Goal: Information Seeking & Learning: Learn about a topic

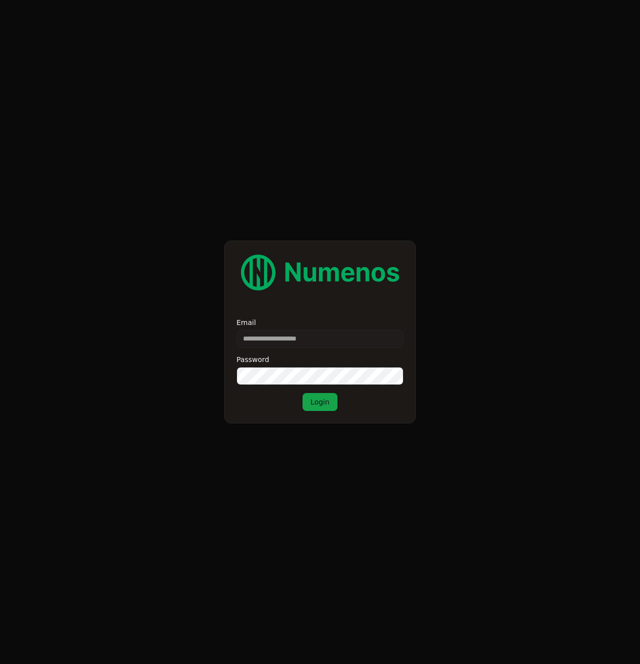
click at [288, 324] on label "Email" at bounding box center [319, 322] width 167 height 7
click at [288, 330] on input "Email" at bounding box center [319, 339] width 167 height 18
click at [286, 335] on input "Email" at bounding box center [319, 339] width 167 height 18
click at [285, 336] on input "Email" at bounding box center [319, 339] width 167 height 18
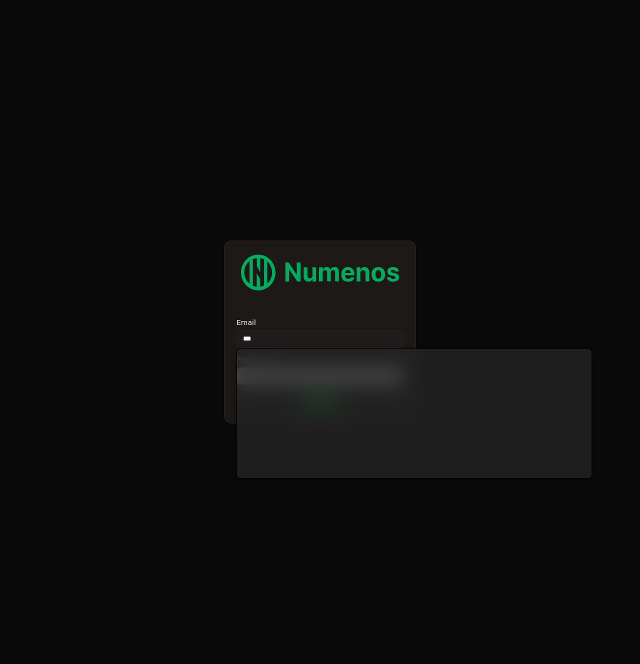
type input "****"
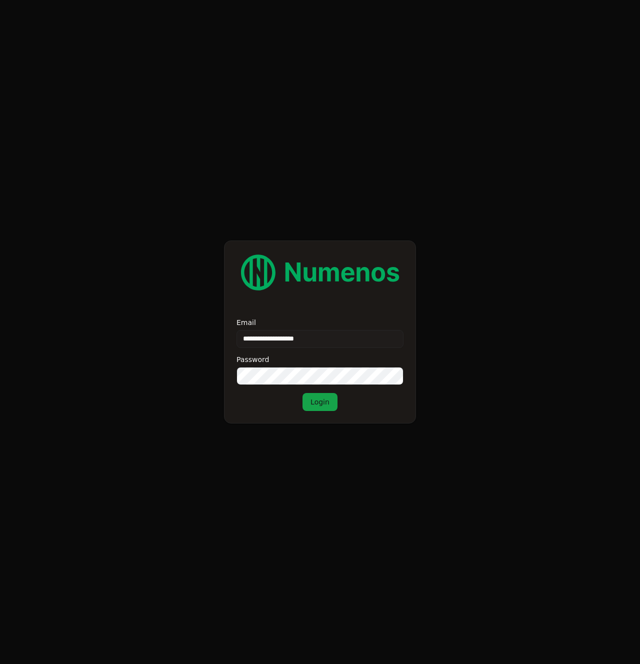
type input "**********"
click at [322, 406] on button "Login" at bounding box center [319, 402] width 35 height 18
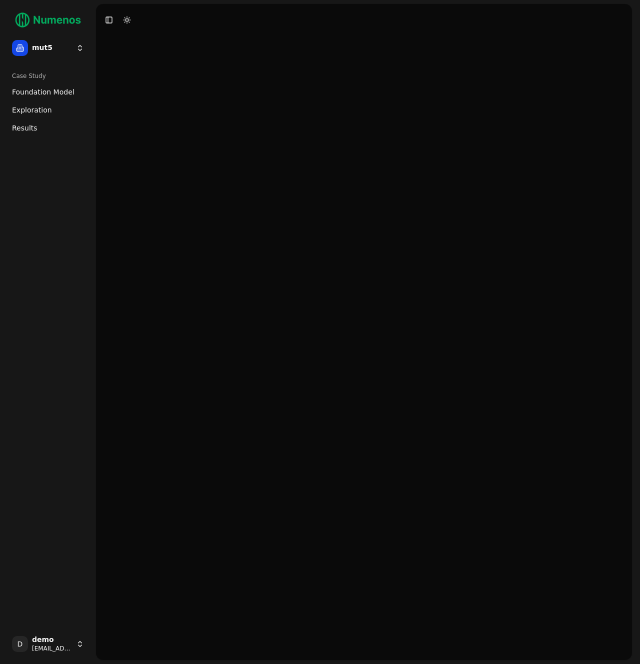
click at [21, 103] on link "Exploration" at bounding box center [48, 110] width 80 height 16
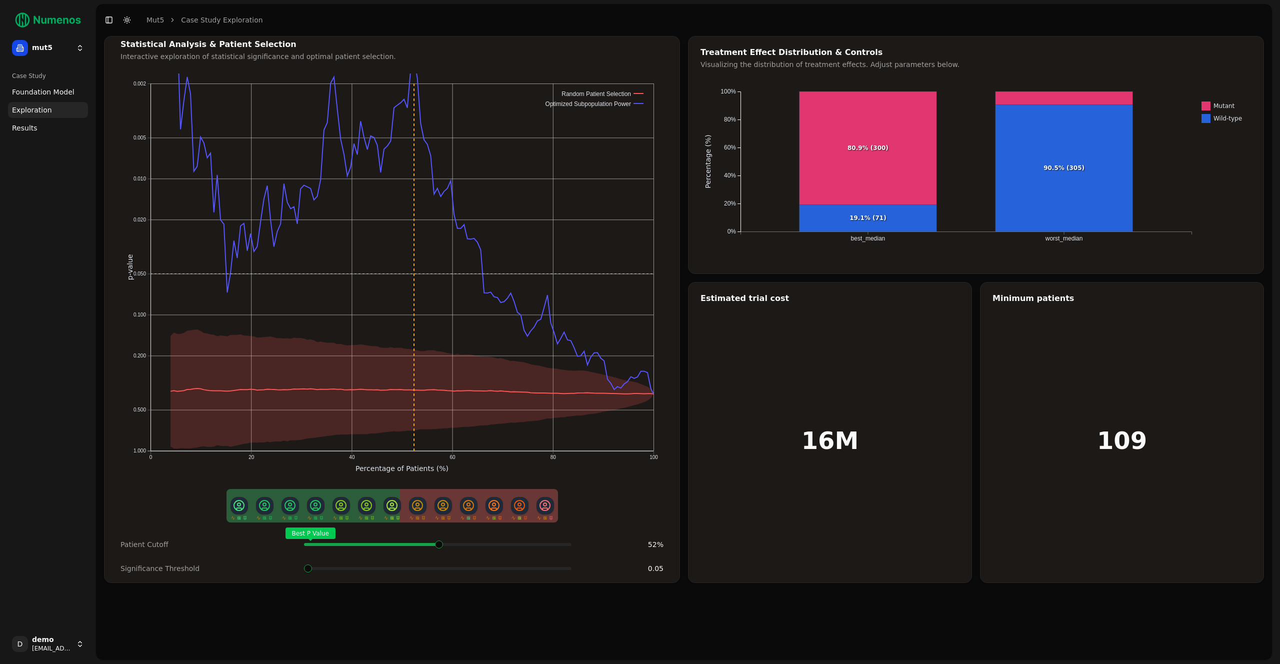
click at [565, 542] on span at bounding box center [566, 544] width 2 height 4
click at [25, 126] on span "Results" at bounding box center [24, 128] width 25 height 10
click at [33, 131] on span "Results" at bounding box center [24, 128] width 25 height 10
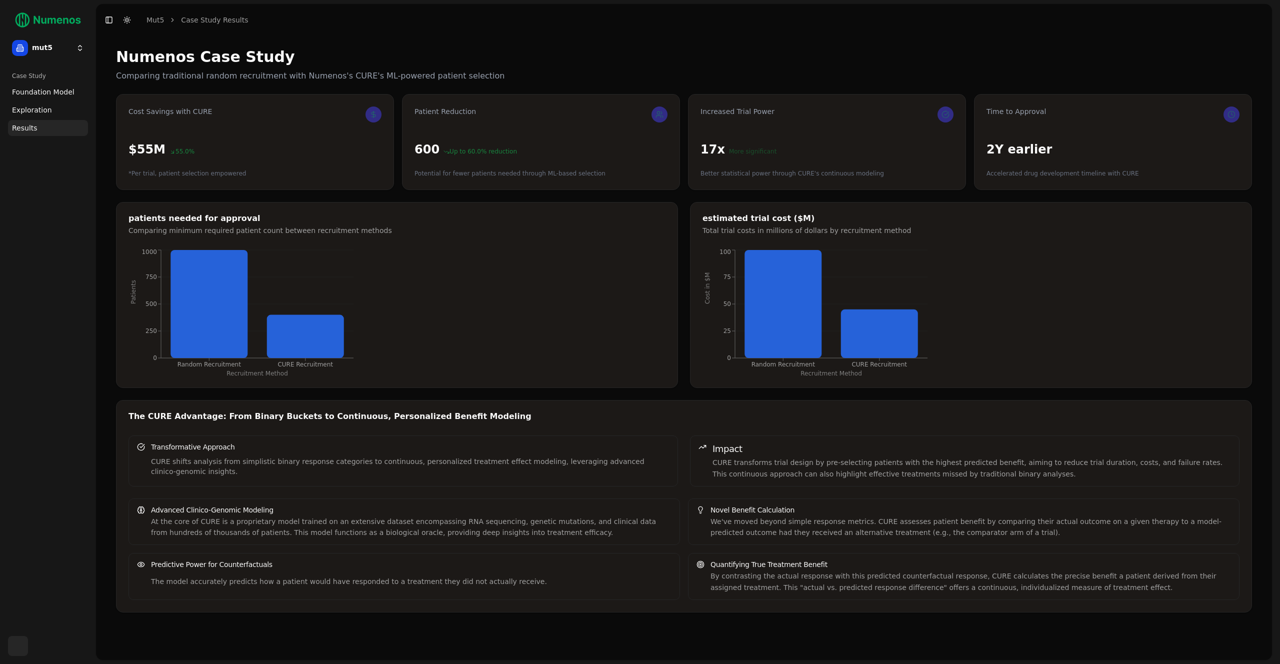
click at [36, 79] on div "Case Study" at bounding box center [48, 76] width 80 height 16
click at [35, 85] on link "Foundation Model" at bounding box center [48, 92] width 80 height 16
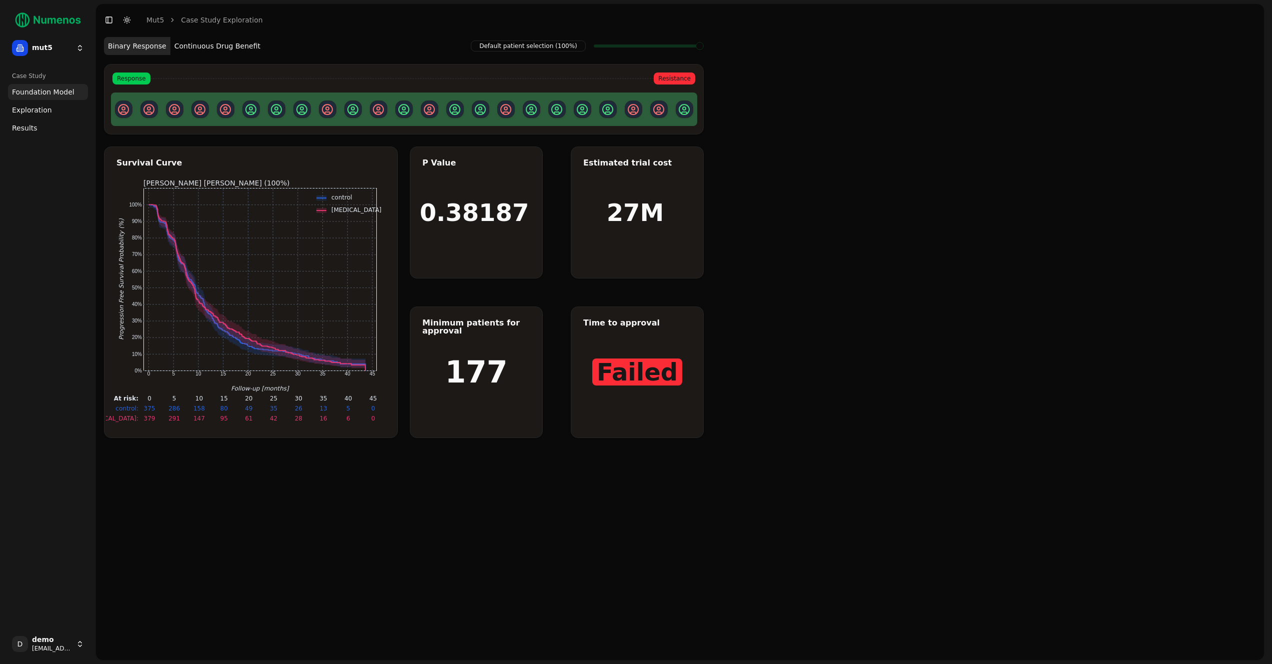
drag, startPoint x: 94, startPoint y: 36, endPoint x: 128, endPoint y: 39, distance: 34.1
click at [128, 39] on div "mut5 Case Study Foundation Model Exploration Results D demo demo+mut5@numenos.a…" at bounding box center [636, 332] width 1272 height 664
click at [54, 639] on html "mut5 Case Study Foundation Model Exploration Results D demo demo+mut5@numenos.a…" at bounding box center [636, 332] width 1272 height 664
click at [113, 650] on div "Log out" at bounding box center [145, 645] width 107 height 16
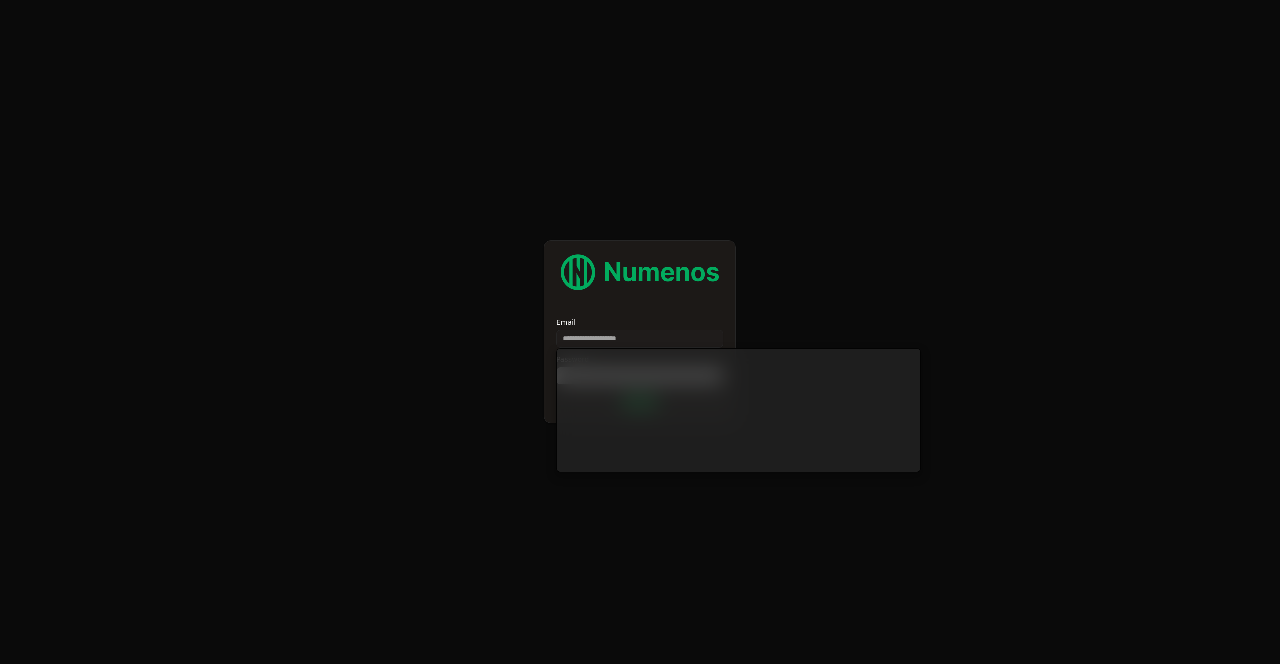
type input "**********"
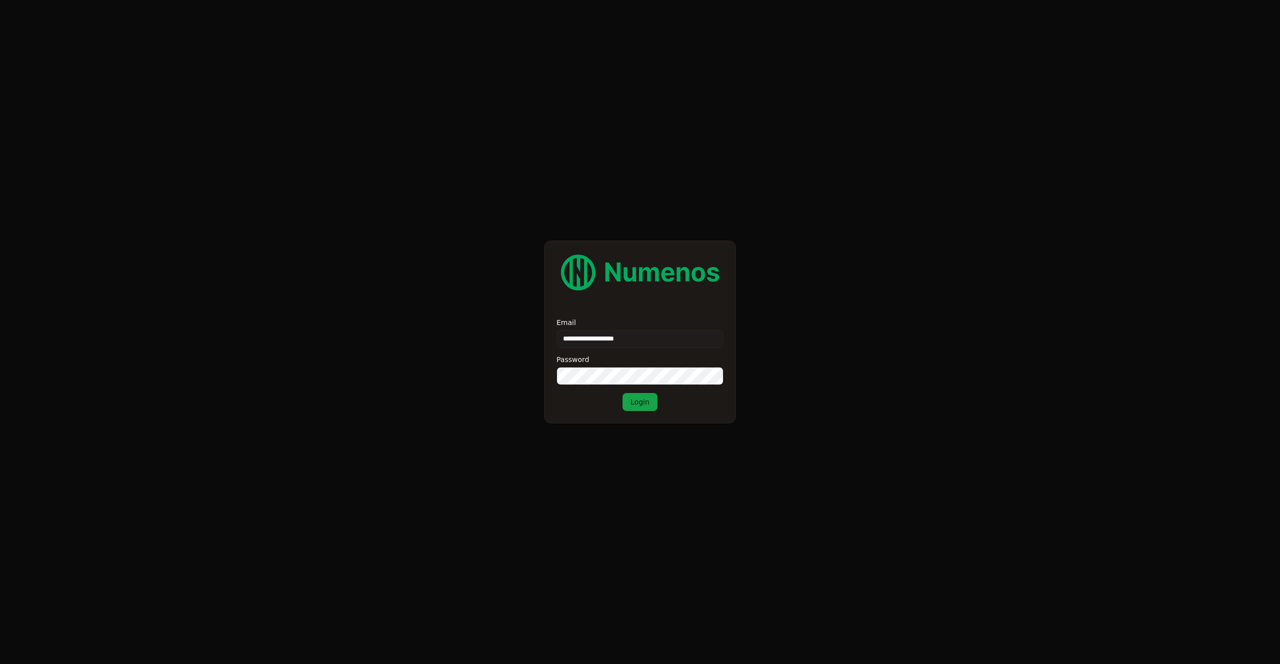
click at [606, 338] on input "**********" at bounding box center [639, 339] width 167 height 18
click at [639, 402] on button "Login" at bounding box center [639, 402] width 35 height 18
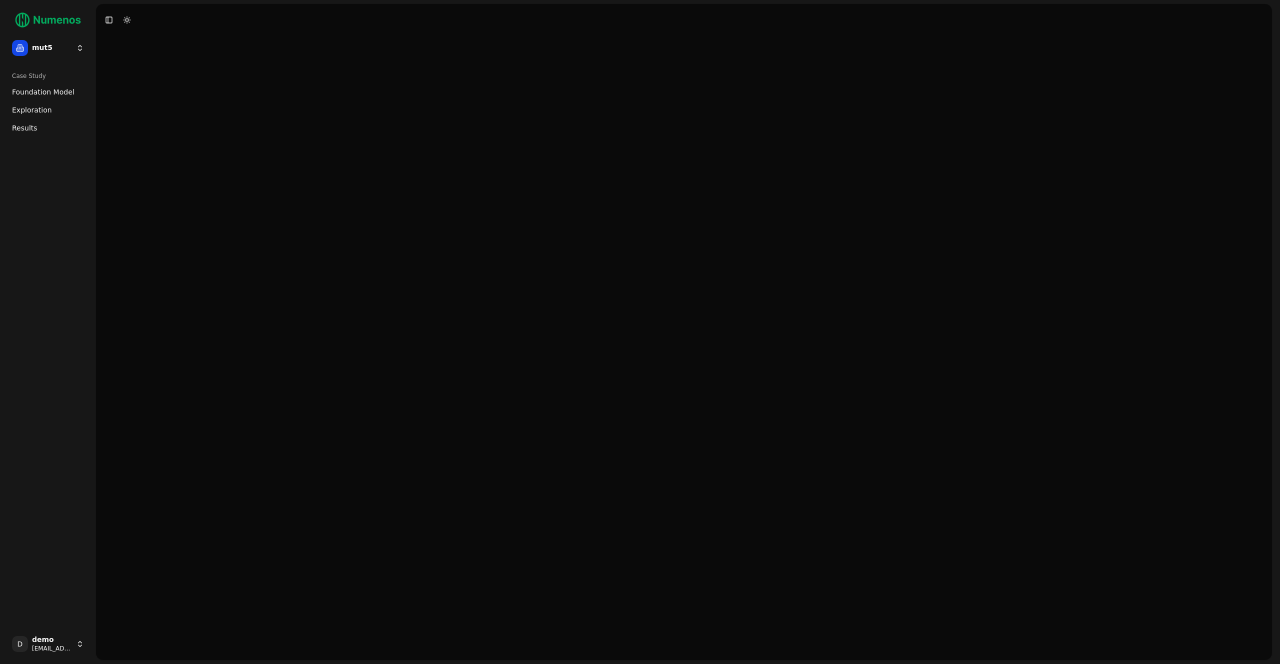
click at [34, 105] on span "Exploration" at bounding box center [32, 110] width 40 height 10
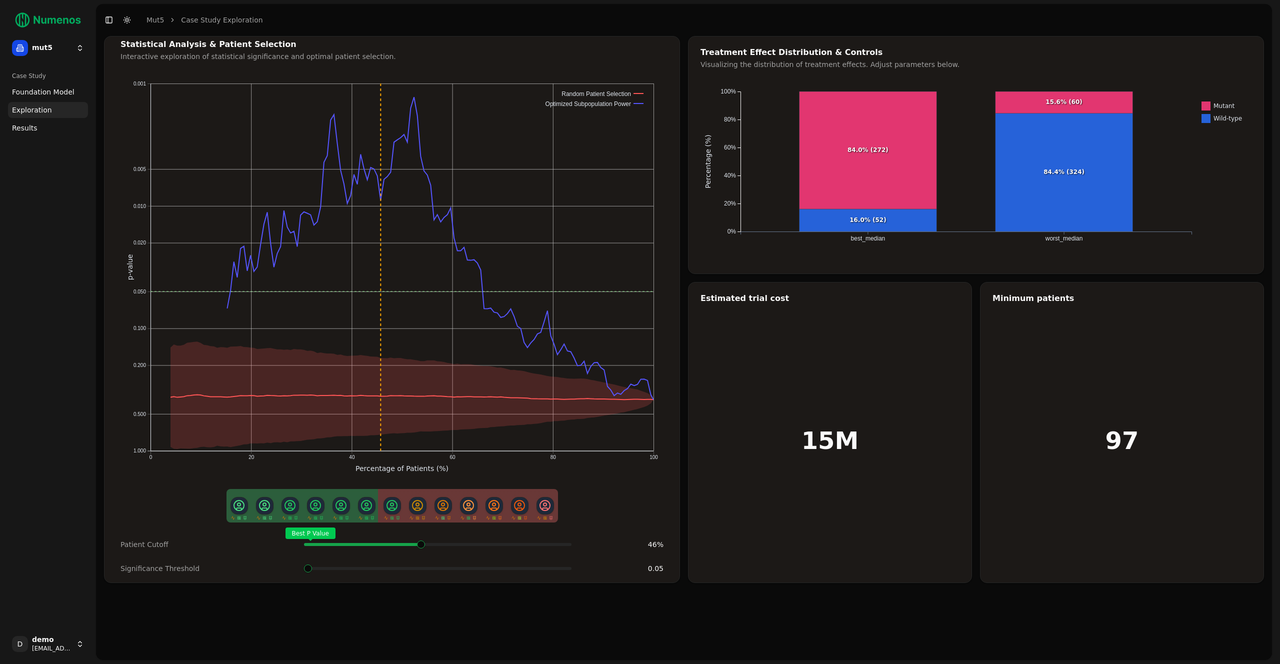
click at [565, 546] on span at bounding box center [566, 544] width 2 height 4
click at [30, 90] on span "Foundation Model" at bounding box center [43, 92] width 62 height 10
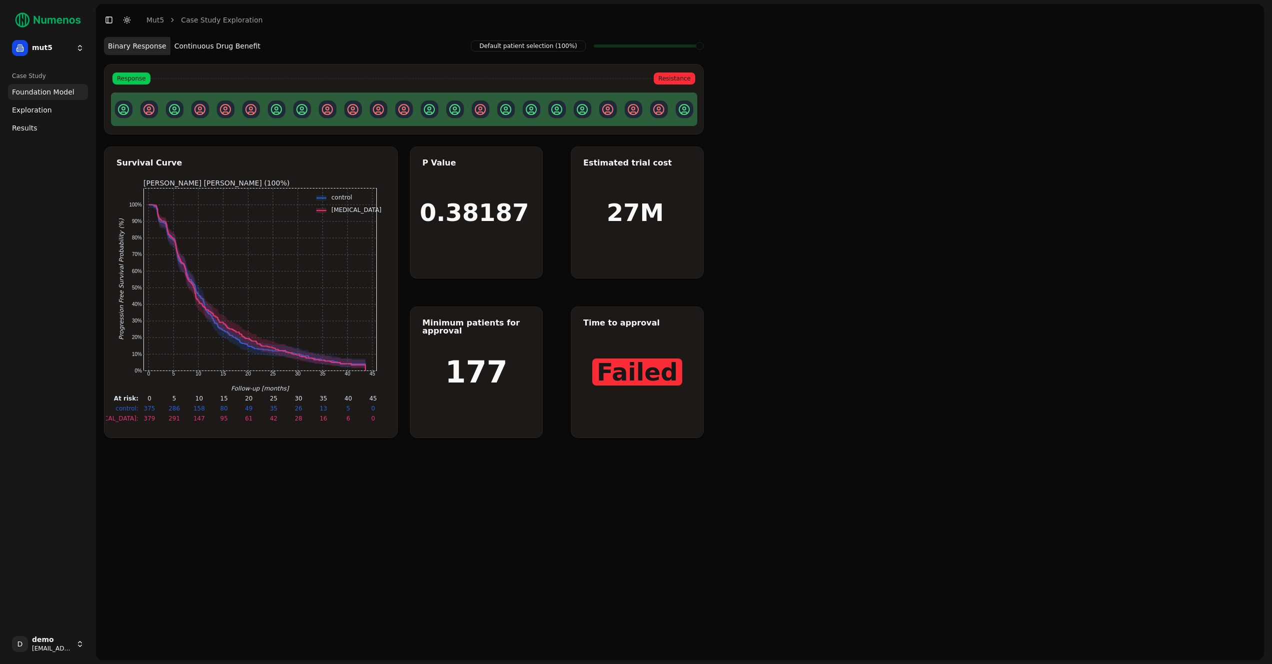
click at [37, 114] on span "Exploration" at bounding box center [32, 110] width 40 height 10
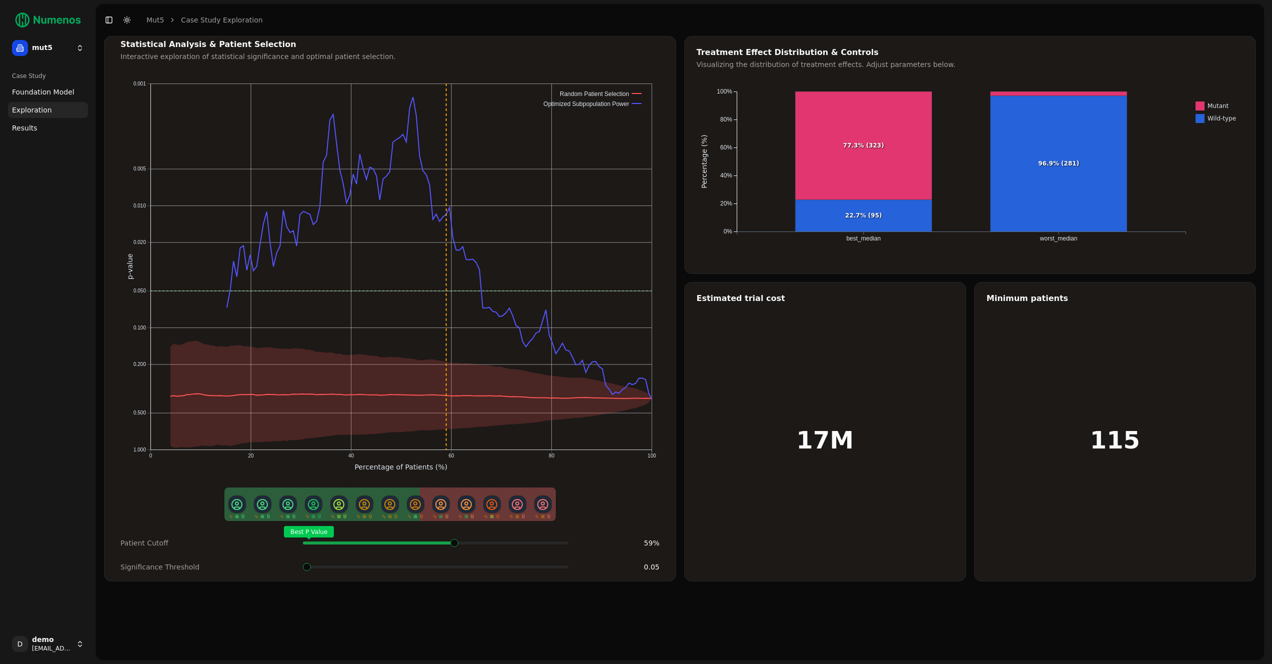
click at [455, 543] on div "Best P Value" at bounding box center [435, 543] width 265 height 20
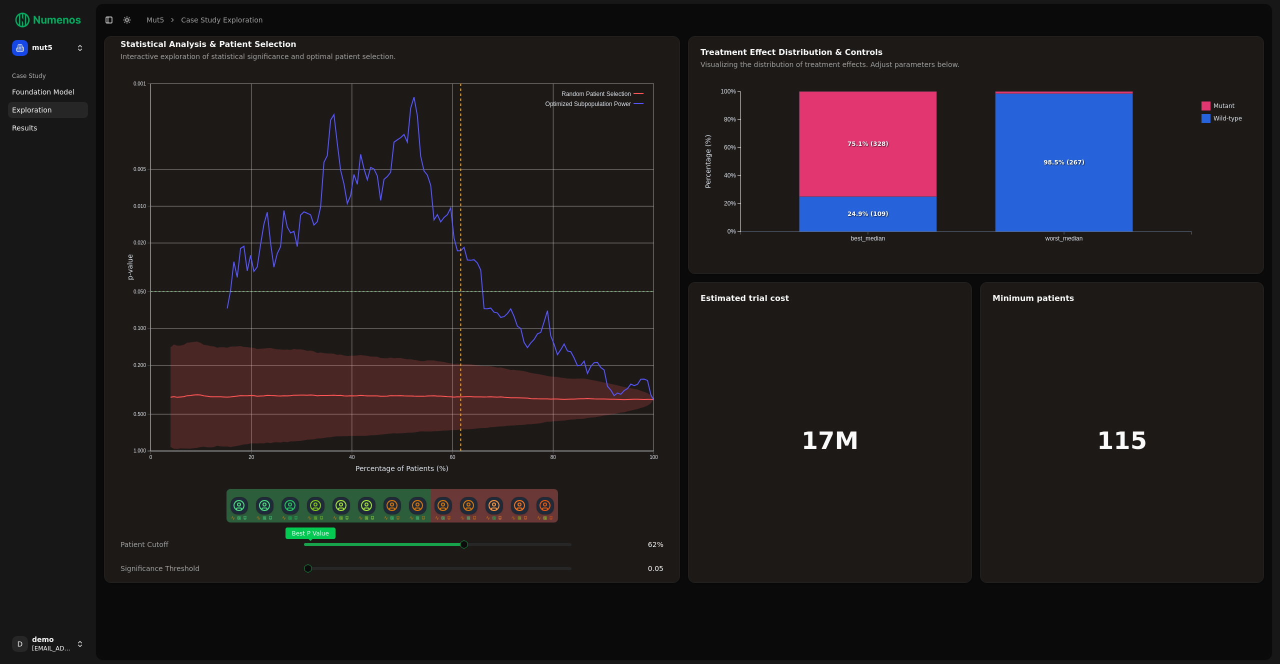
click at [456, 547] on div "Best P Value" at bounding box center [437, 544] width 267 height 20
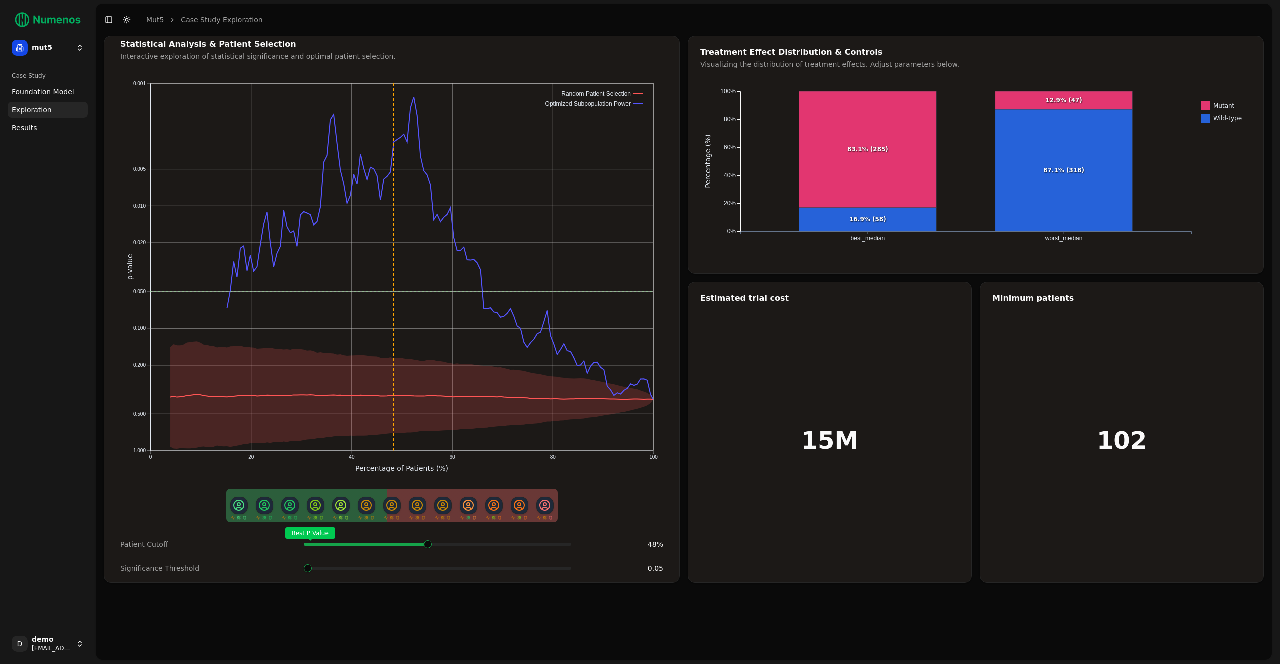
click at [564, 542] on span at bounding box center [565, 544] width 2 height 4
click at [42, 118] on ul "Foundation Model Exploration Results" at bounding box center [48, 110] width 80 height 52
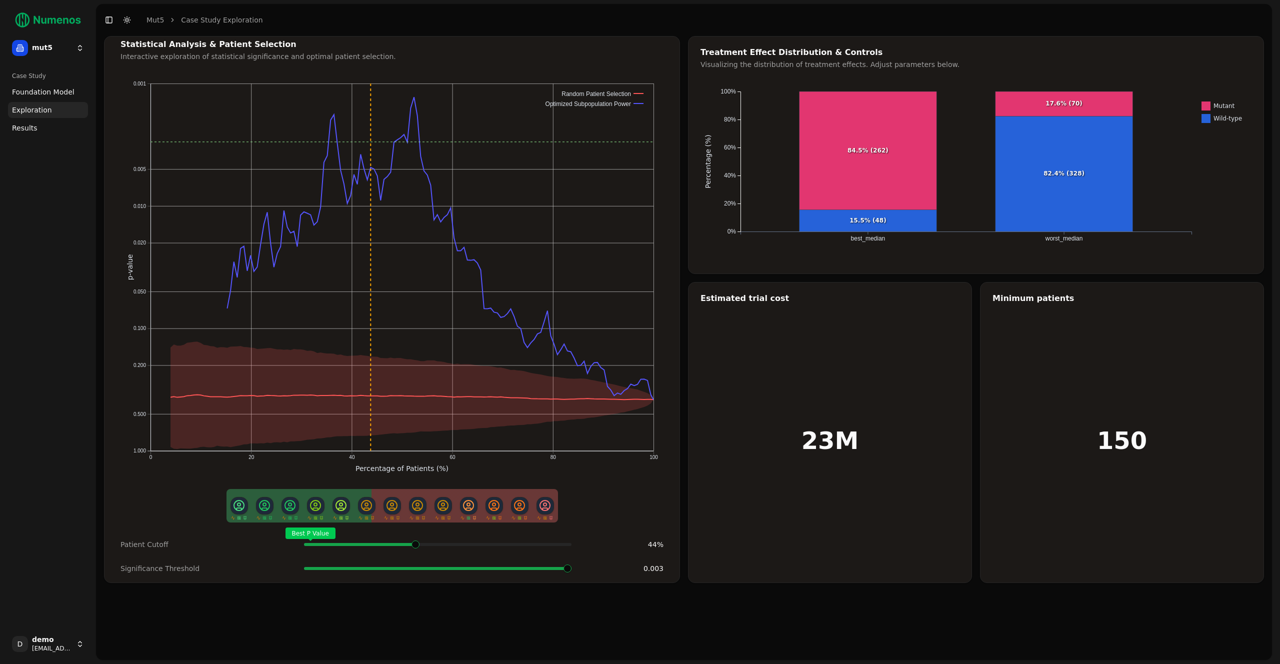
click at [571, 564] on span at bounding box center [567, 568] width 8 height 8
click at [415, 546] on span at bounding box center [416, 544] width 2 height 4
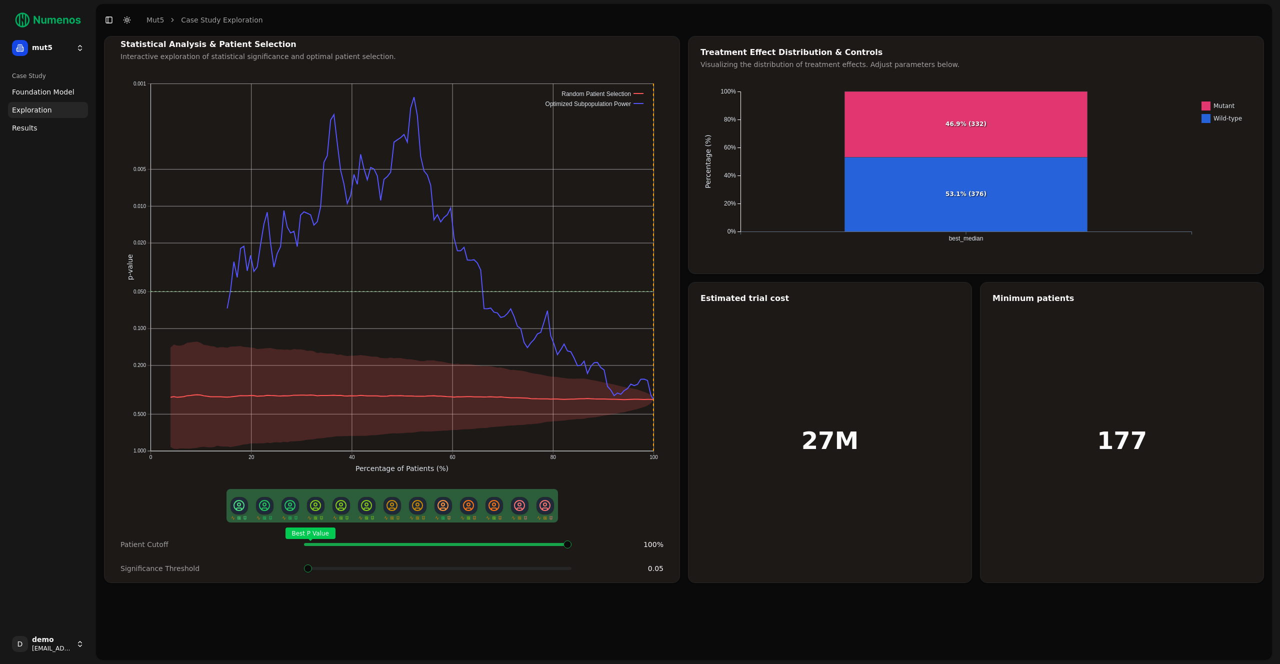
click at [442, 545] on span at bounding box center [442, 544] width 2 height 4
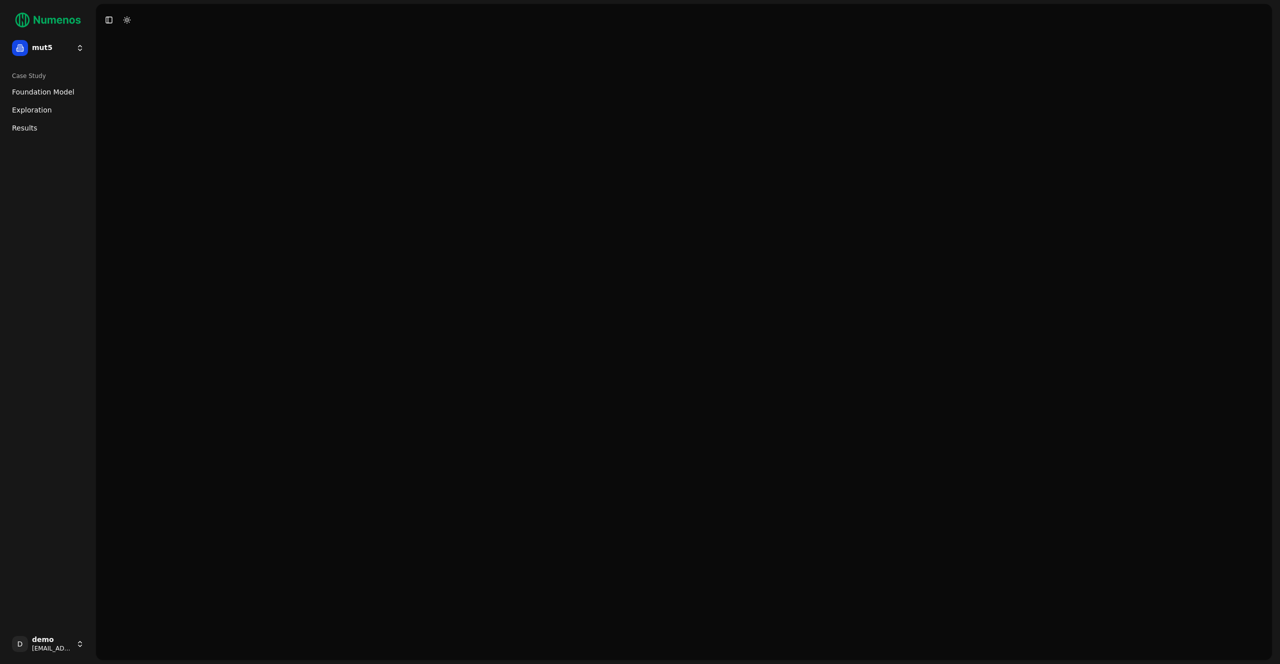
click at [51, 106] on link "Exploration" at bounding box center [48, 110] width 80 height 16
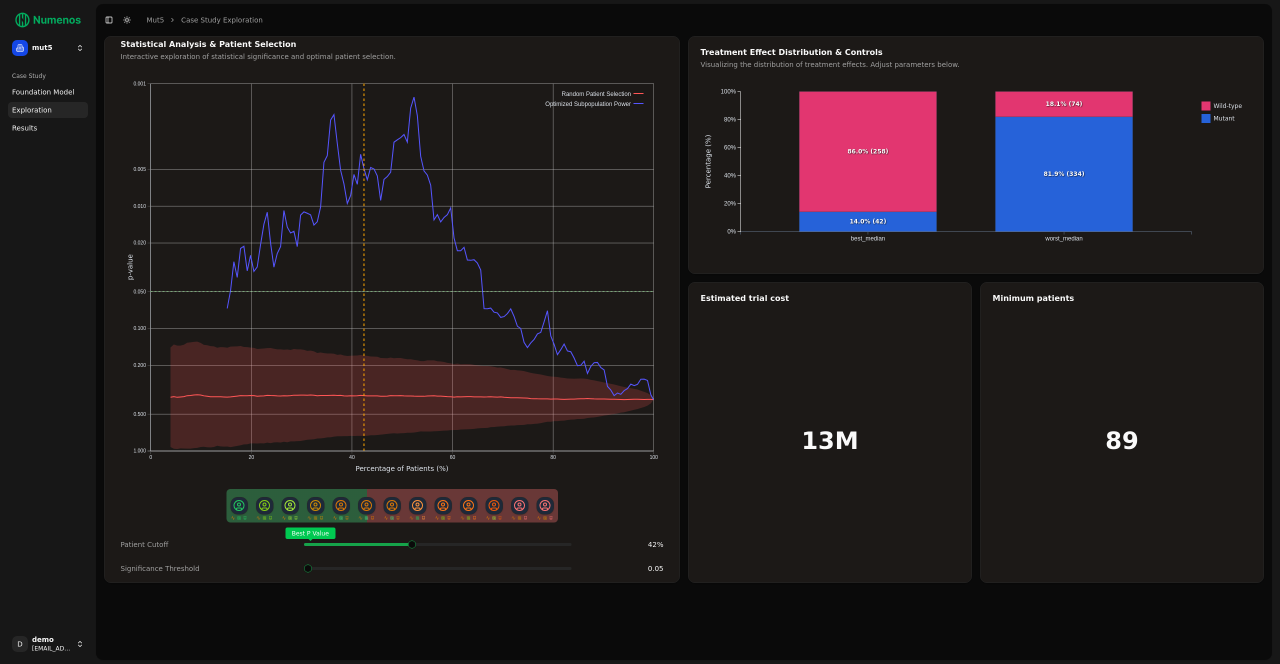
click at [410, 549] on div "Best P Value" at bounding box center [437, 544] width 267 height 20
